Goal: Information Seeking & Learning: Learn about a topic

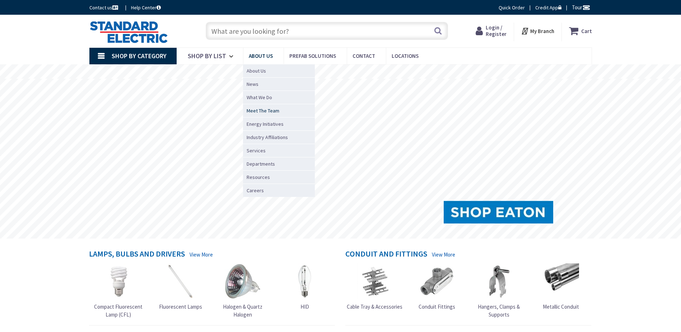
type input "[STREET_ADDRESS]"
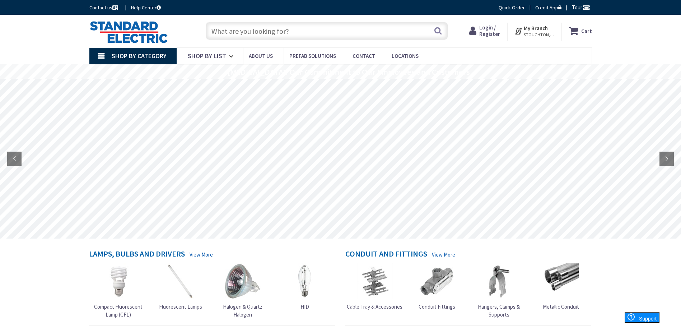
click at [273, 30] on input "text" at bounding box center [327, 31] width 242 height 18
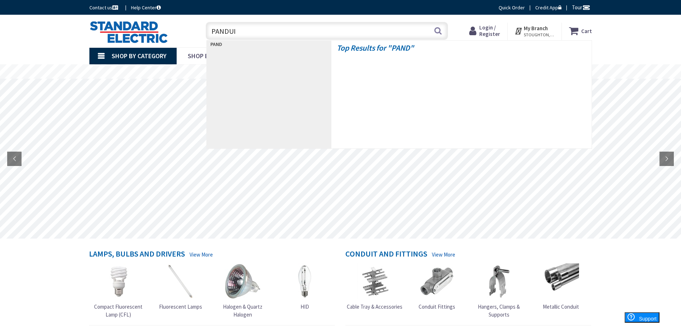
type input "PANDUIT"
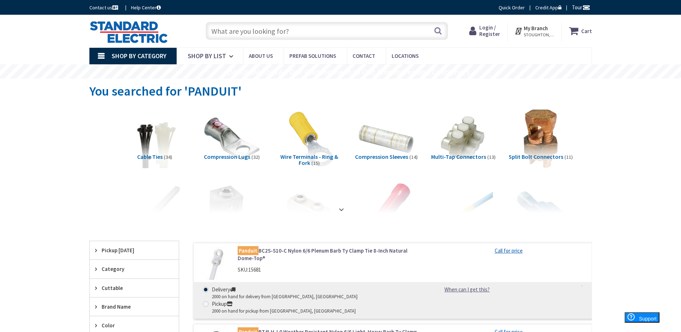
click at [113, 56] on span "Shop By Category" at bounding box center [139, 56] width 55 height 8
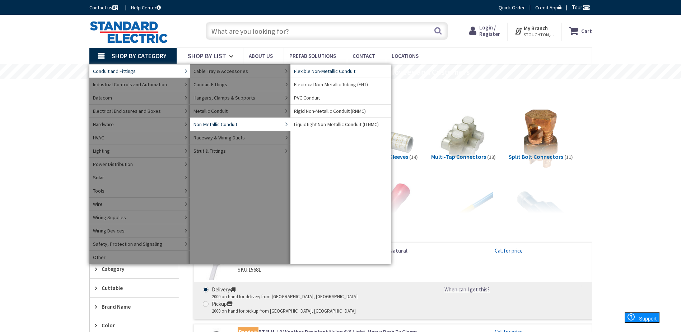
click at [321, 69] on span "Flexible Non-Metallic Conduit" at bounding box center [324, 71] width 61 height 7
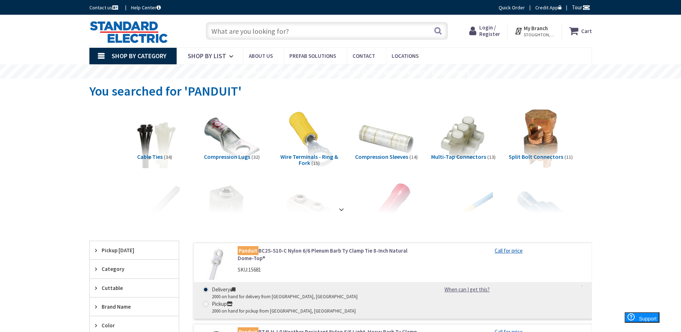
click at [103, 56] on link "Shop By Category" at bounding box center [132, 56] width 87 height 17
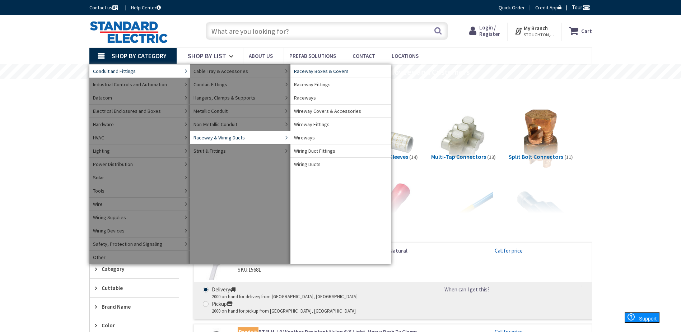
click at [327, 71] on span "Raceway Boxes & Covers" at bounding box center [321, 71] width 55 height 7
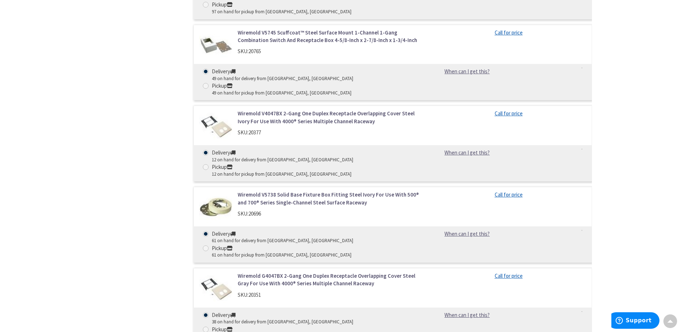
scroll to position [682, 0]
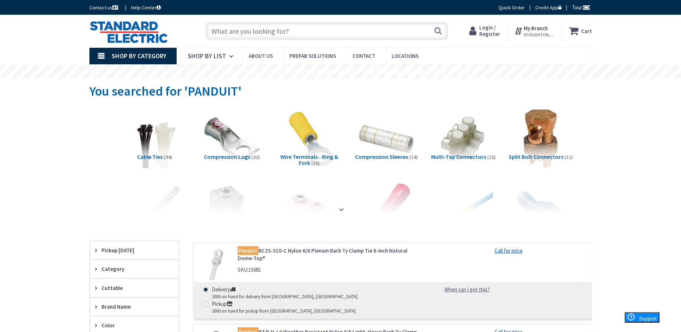
click at [128, 54] on span "Shop By Category" at bounding box center [139, 56] width 55 height 8
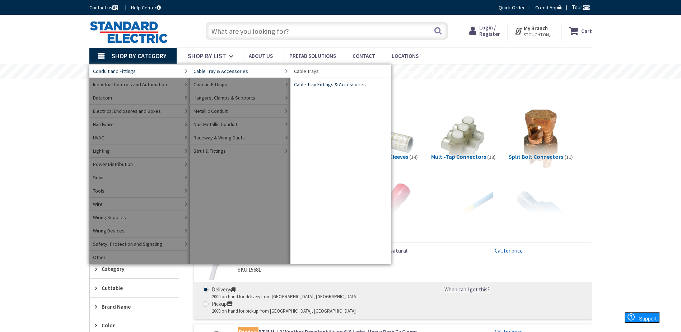
click at [314, 84] on span "Cable Tray Fittings & Accessories" at bounding box center [330, 84] width 72 height 7
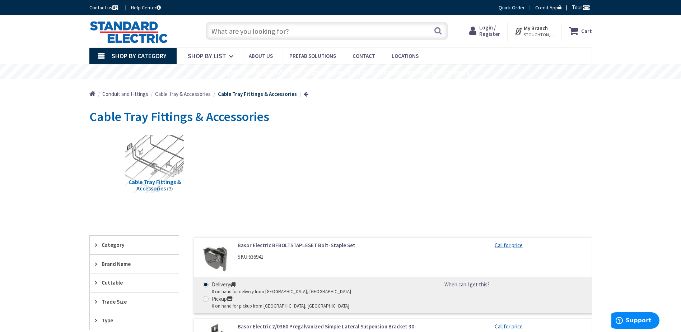
click at [111, 53] on link "Shop By Category" at bounding box center [132, 56] width 87 height 17
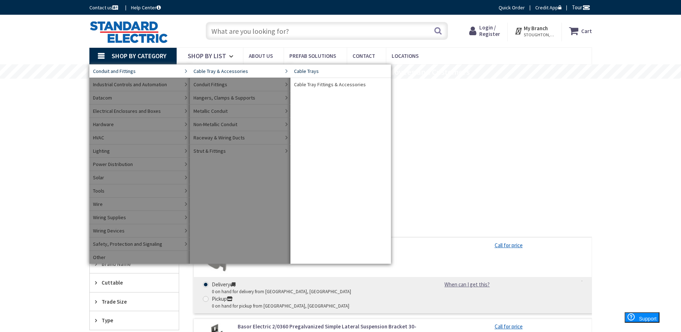
click at [309, 72] on span "Cable Trays" at bounding box center [306, 71] width 25 height 7
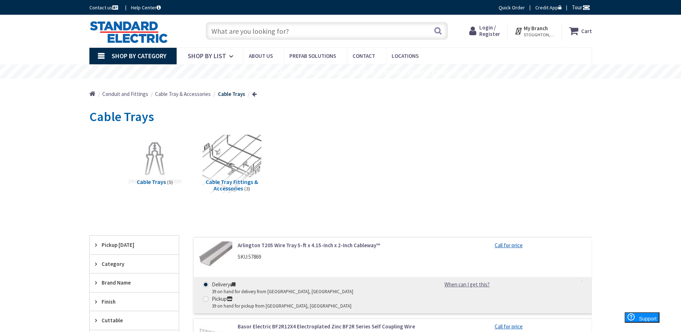
click at [119, 54] on span "Shop By Category" at bounding box center [139, 56] width 55 height 8
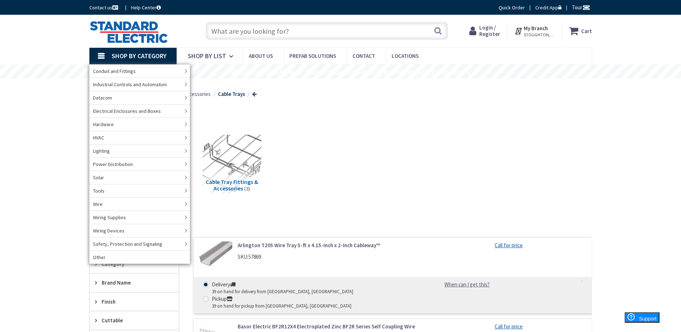
click at [305, 34] on input "text" at bounding box center [327, 31] width 242 height 18
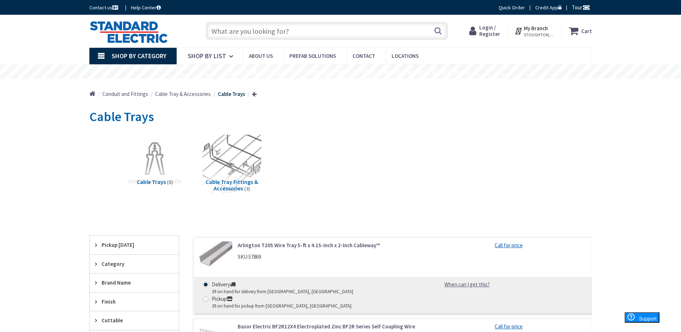
paste input "G1.5X3LG6"
type input "G1.5X3LG6"
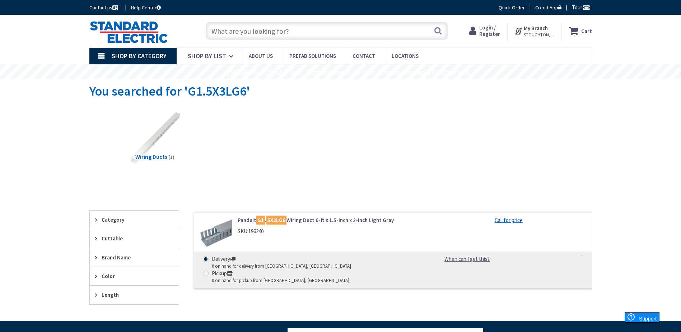
click at [309, 220] on link "Panduit G1 . 5X2LG6 Wiring Duct 6-ft x 1.5-Inch x 2-Inch Light Gray" at bounding box center [329, 220] width 183 height 8
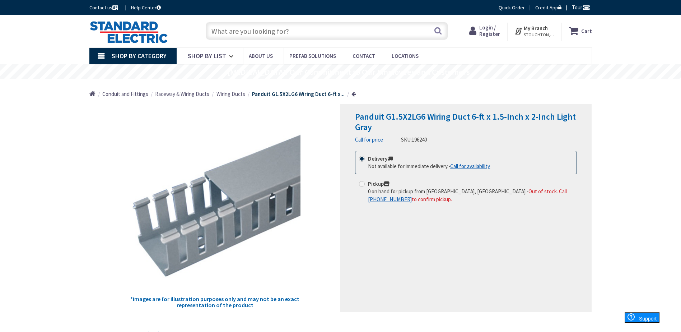
click at [229, 94] on span "Wiring Ducts" at bounding box center [231, 94] width 29 height 7
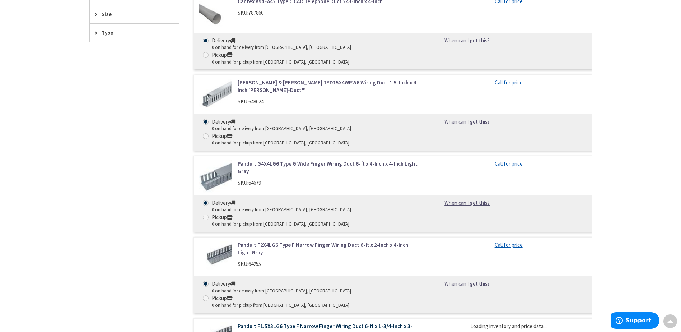
scroll to position [359, 0]
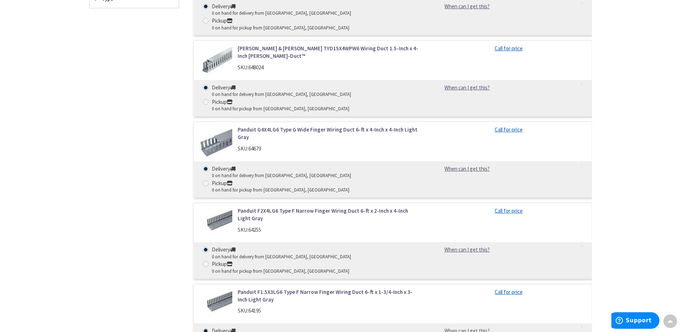
click at [306, 288] on link "Panduit F1.5X3LG6 Type F Narrow Finger Wiring Duct 6-ft x 1-3/4-Inch x 3-Inch L…" at bounding box center [329, 295] width 183 height 15
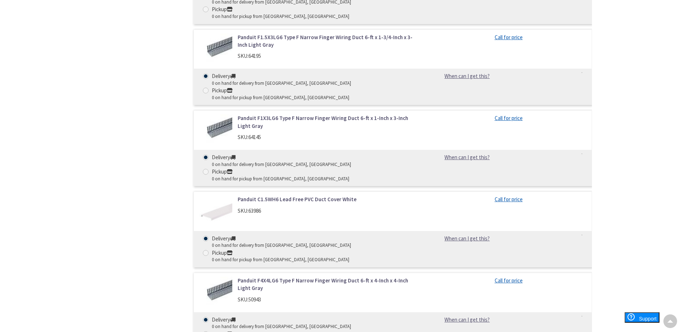
scroll to position [611, 0]
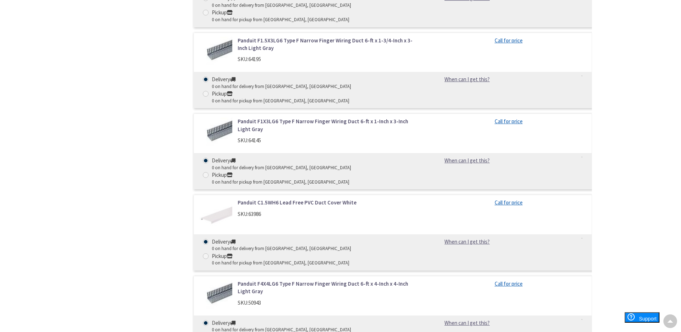
click at [329, 199] on link "Panduit C1.5WH6 Lead Free PVC Duct Cover White" at bounding box center [329, 203] width 183 height 8
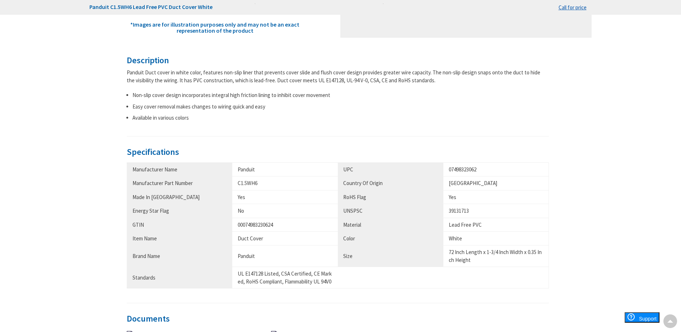
scroll to position [287, 0]
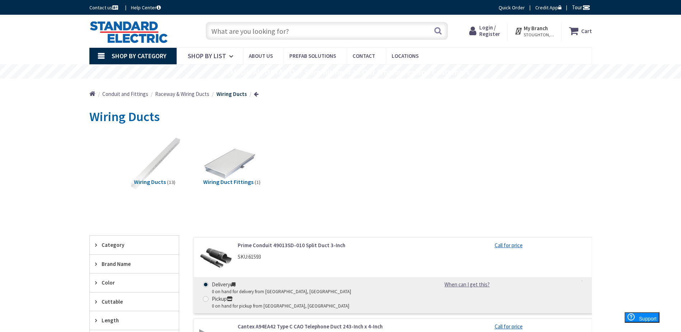
click at [233, 180] on span "Wiring Duct Fittings" at bounding box center [228, 181] width 50 height 7
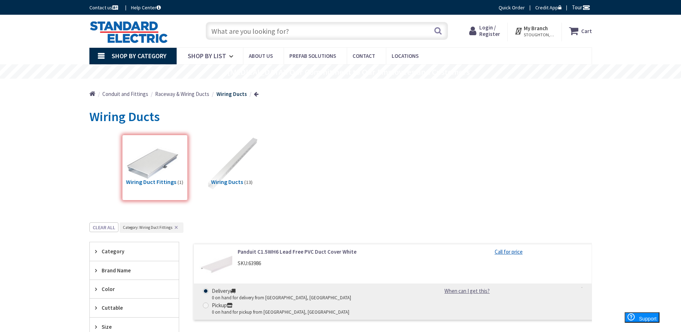
click at [232, 181] on span "Wiring Ducts" at bounding box center [227, 181] width 32 height 7
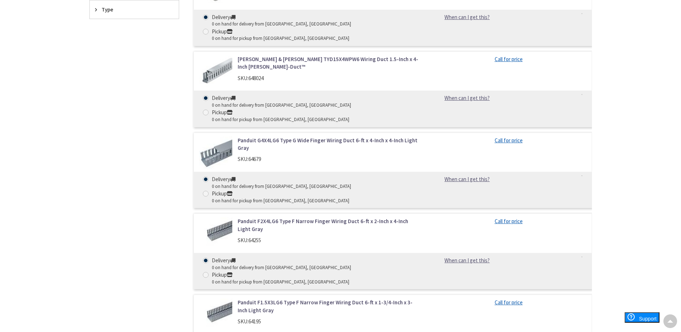
scroll to position [402, 0]
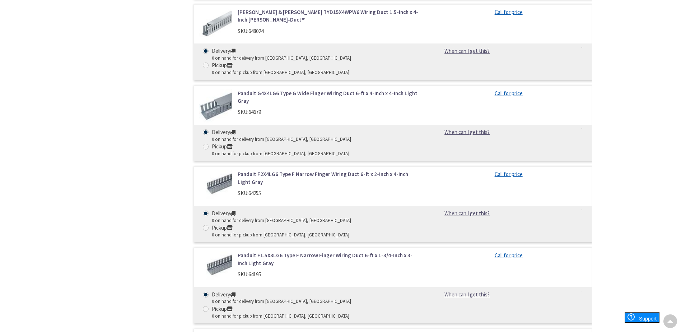
click at [281, 251] on link "Panduit F1.5X3LG6 Type F Narrow Finger Wiring Duct 6-ft x 1-3/4-Inch x 3-Inch L…" at bounding box center [329, 258] width 183 height 15
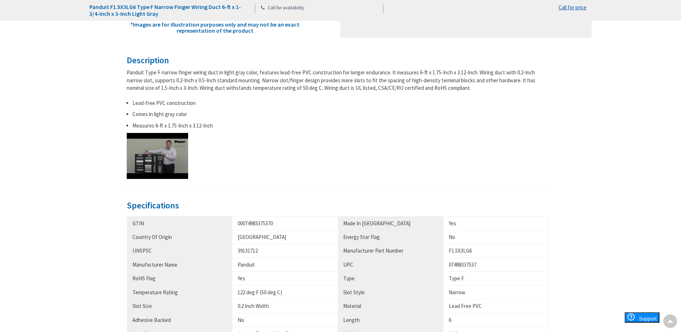
scroll to position [251, 0]
